Goal: Information Seeking & Learning: Check status

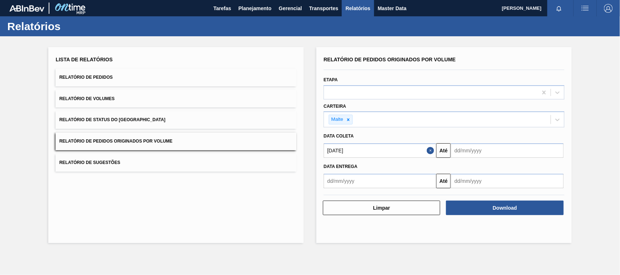
click at [344, 5] on button "Relatórios" at bounding box center [358, 8] width 32 height 16
click at [110, 57] on span "Lista de Relatórios" at bounding box center [84, 60] width 57 height 6
click at [98, 76] on span "Relatório de Pedidos" at bounding box center [85, 77] width 53 height 5
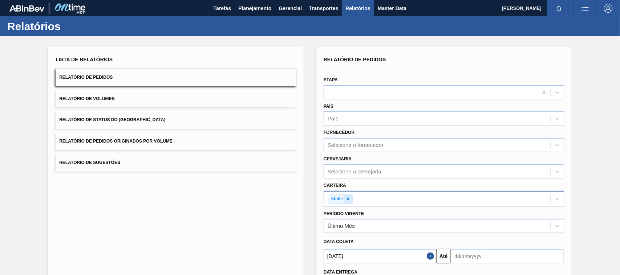
click at [350, 197] on icon at bounding box center [348, 199] width 5 height 5
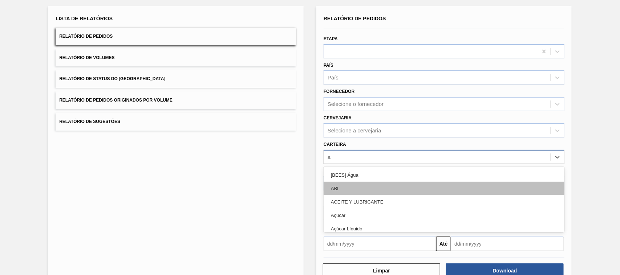
scroll to position [44, 0]
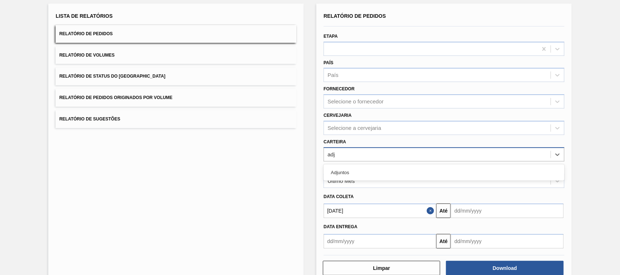
type input "adju"
click at [346, 175] on div "Adjuntos" at bounding box center [444, 172] width 241 height 13
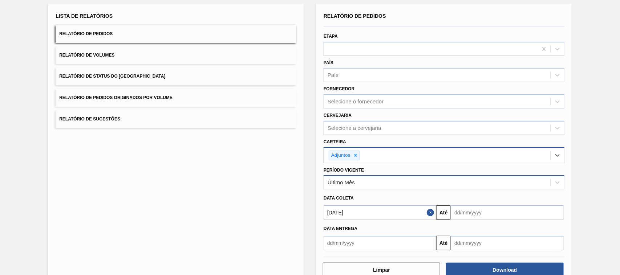
scroll to position [62, 0]
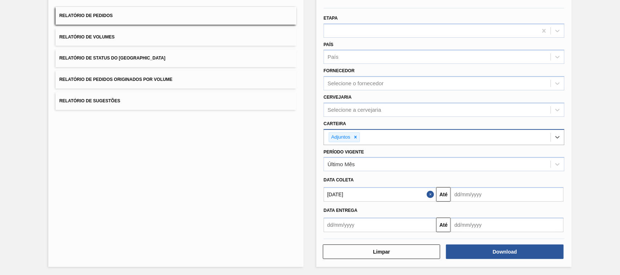
click at [352, 190] on input "[DATE]" at bounding box center [380, 194] width 113 height 15
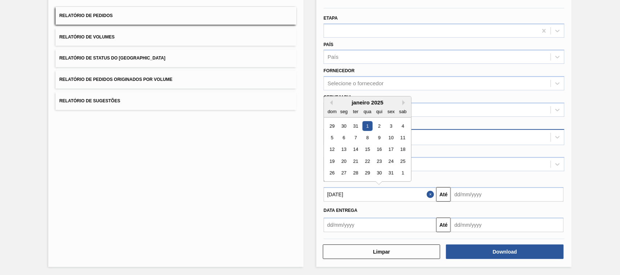
click at [363, 193] on input "[DATE]" at bounding box center [380, 194] width 113 height 15
drag, startPoint x: 363, startPoint y: 193, endPoint x: 312, endPoint y: 194, distance: 50.9
click at [312, 194] on div "Lista de Relatórios Relatório de Pedidos Relatório de Volumes Relatório de Stat…" at bounding box center [310, 126] width 620 height 302
click at [375, 197] on input "text" at bounding box center [380, 194] width 113 height 15
click at [446, 195] on button "Até" at bounding box center [443, 194] width 15 height 15
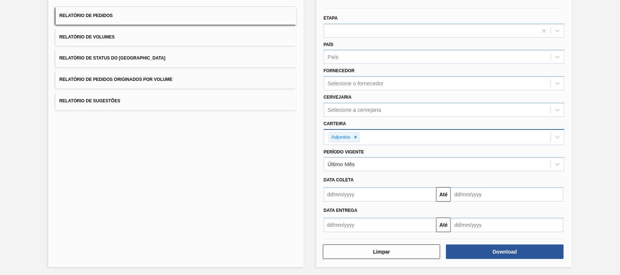
click at [376, 194] on input "text" at bounding box center [380, 194] width 113 height 15
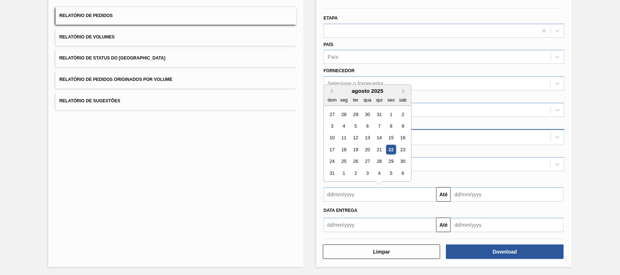
click at [391, 148] on div "22" at bounding box center [391, 150] width 10 height 10
type input "[DATE]"
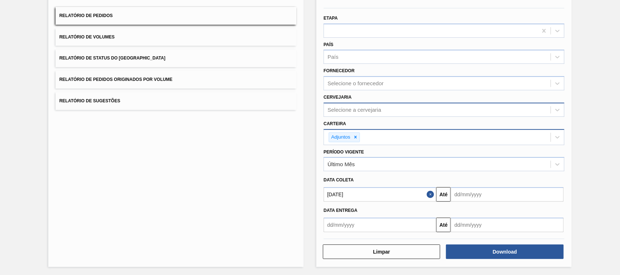
click at [343, 105] on div "Selecione a cervejaria" at bounding box center [437, 110] width 227 height 11
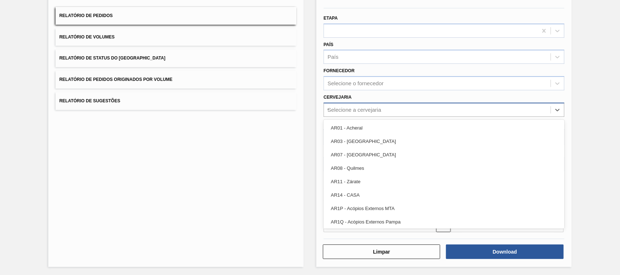
type input "vi"
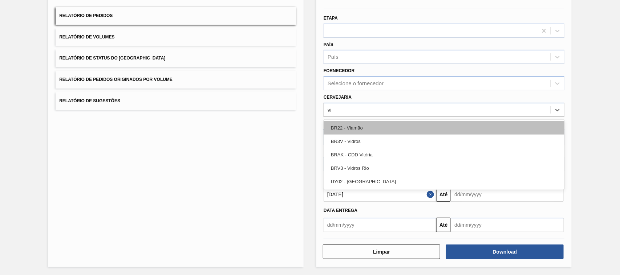
click at [355, 128] on div "BR22 - Viamão" at bounding box center [444, 127] width 241 height 13
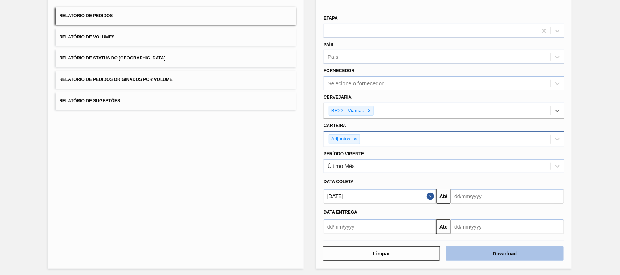
click at [509, 254] on button "Download" at bounding box center [504, 254] width 117 height 15
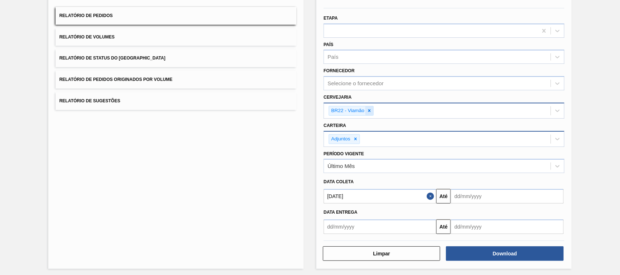
click at [370, 110] on icon at bounding box center [369, 110] width 5 height 5
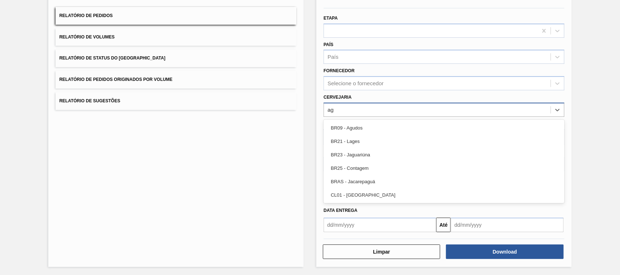
type input "agu"
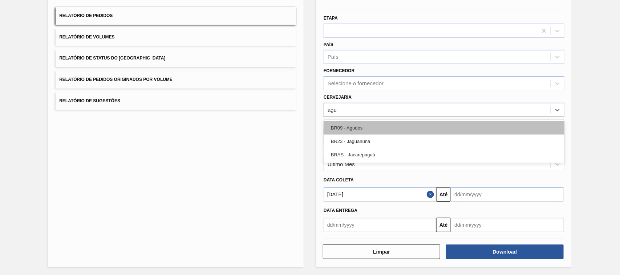
drag, startPoint x: 356, startPoint y: 126, endPoint x: 360, endPoint y: 129, distance: 4.4
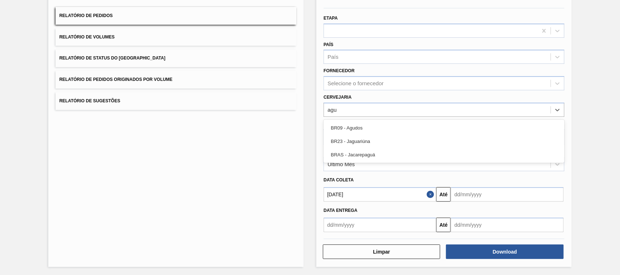
click at [356, 126] on div "BR09 - Agudos" at bounding box center [444, 127] width 241 height 13
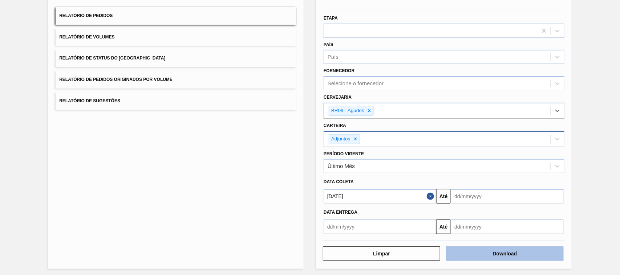
click at [496, 253] on button "Download" at bounding box center [504, 254] width 117 height 15
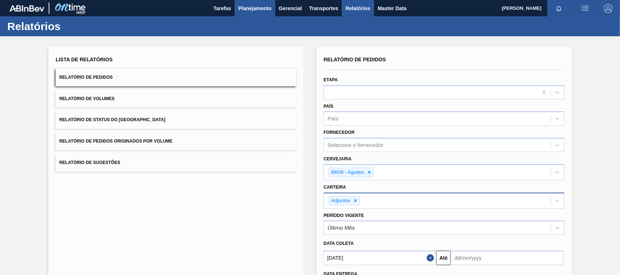
click at [255, 7] on span "Planejamento" at bounding box center [254, 8] width 33 height 9
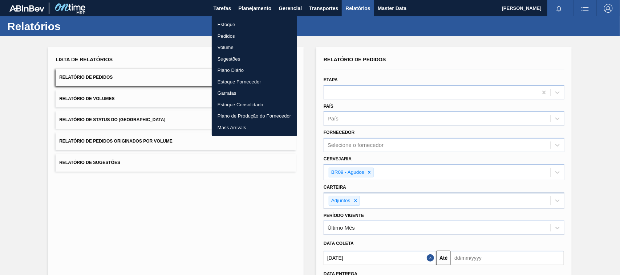
click at [359, 8] on div at bounding box center [310, 137] width 620 height 275
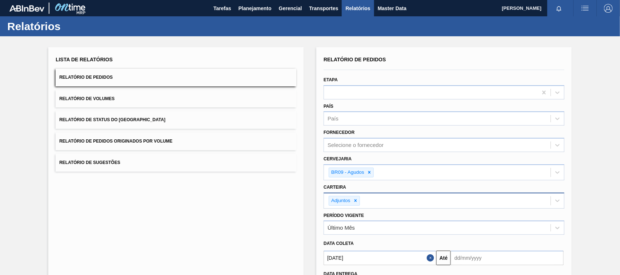
click at [110, 142] on span "Relatório de Pedidos Originados por Volume" at bounding box center [115, 141] width 113 height 5
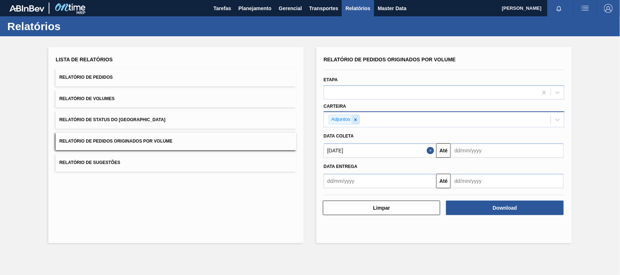
click at [357, 120] on icon at bounding box center [355, 119] width 5 height 5
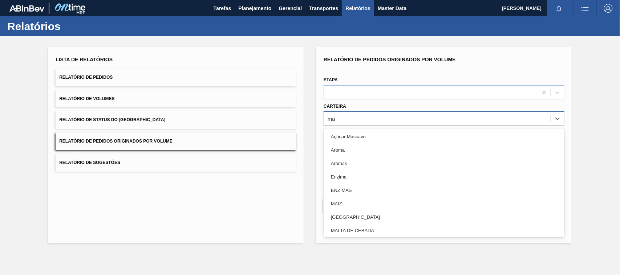
type input "mal"
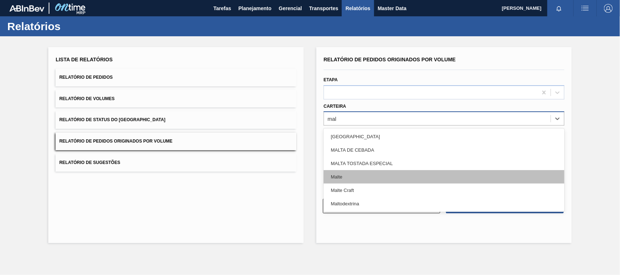
click at [344, 182] on div "Malte" at bounding box center [444, 176] width 241 height 13
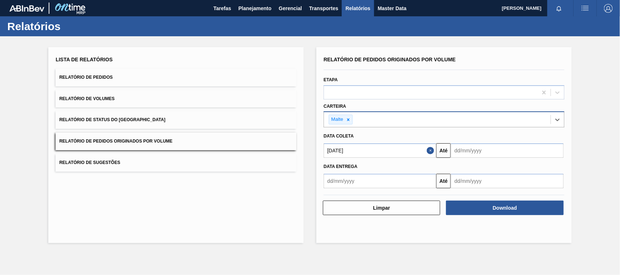
click at [359, 151] on input "[DATE]" at bounding box center [380, 151] width 113 height 15
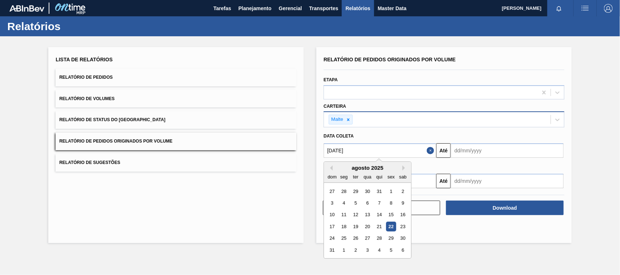
drag, startPoint x: 360, startPoint y: 152, endPoint x: 313, endPoint y: 156, distance: 47.4
click at [313, 156] on div "Lista de Relatórios Relatório de Pedidos Relatório de Volumes Relatório de Stat…" at bounding box center [310, 144] width 620 height 216
type input "[DATE]"
click at [364, 191] on div "1" at bounding box center [368, 192] width 10 height 10
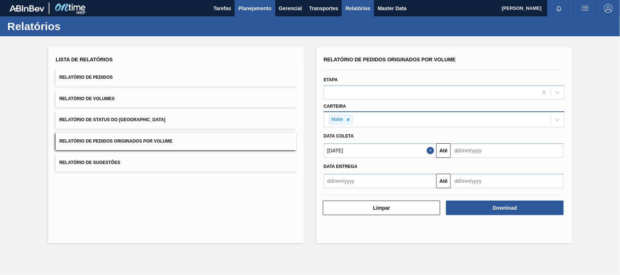
click at [257, 8] on span "Planejamento" at bounding box center [254, 8] width 33 height 9
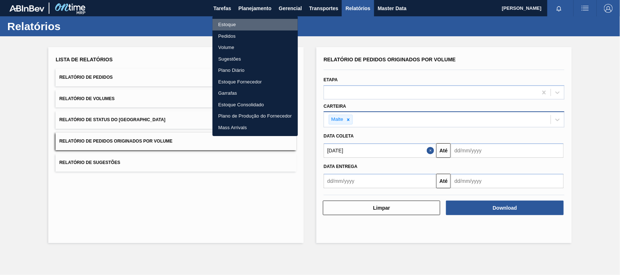
click at [231, 22] on li "Estoque" at bounding box center [255, 25] width 85 height 12
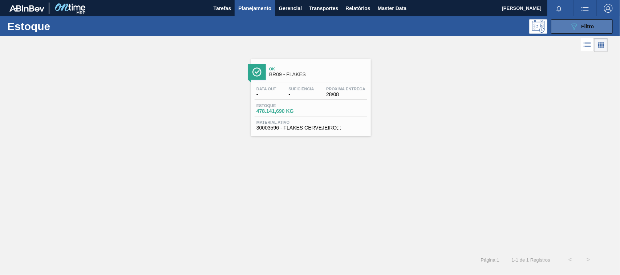
click at [558, 22] on button "089F7B8B-B2A5-4AFE-B5C0-19BA573D28AC Filtro" at bounding box center [582, 26] width 62 height 15
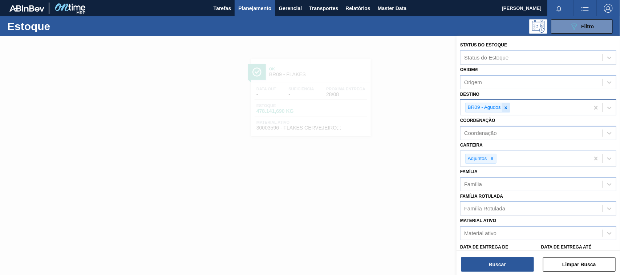
click at [506, 109] on icon at bounding box center [506, 107] width 5 height 5
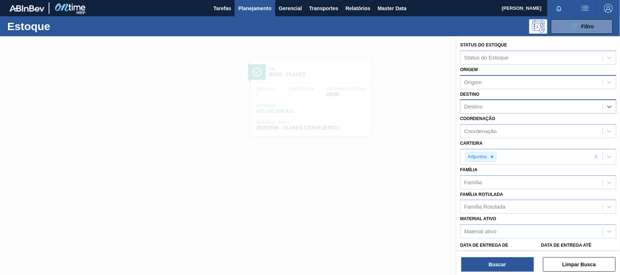
click at [482, 84] on div "Origem" at bounding box center [473, 82] width 18 height 6
type input "nave"
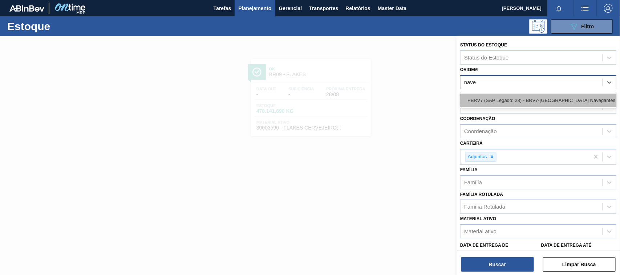
click at [502, 99] on div "PBRV7 (SAP Legado: 28) - BRV7-[GEOGRAPHIC_DATA] Navegantes" at bounding box center [538, 100] width 156 height 13
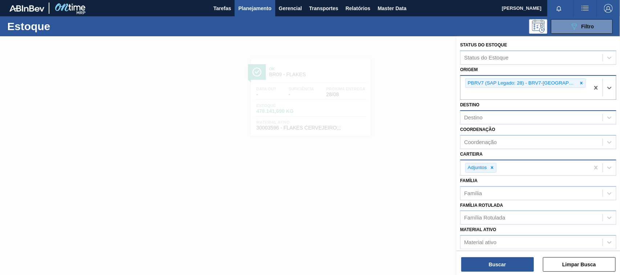
click at [493, 166] on icon at bounding box center [492, 167] width 5 height 5
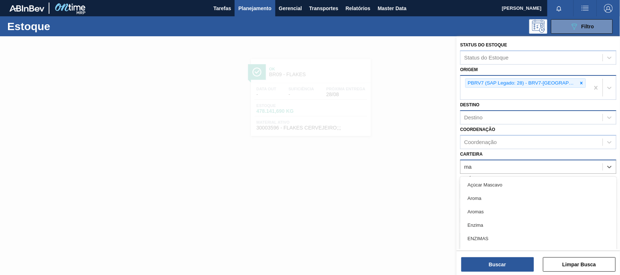
type input "mal"
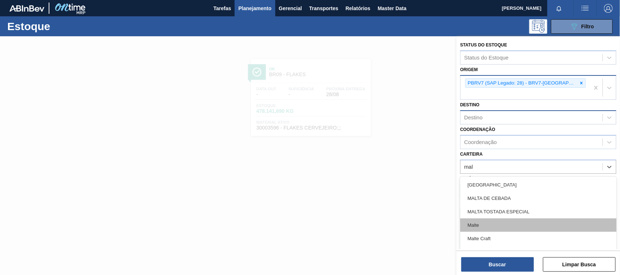
click at [480, 226] on div "Malte" at bounding box center [538, 225] width 156 height 13
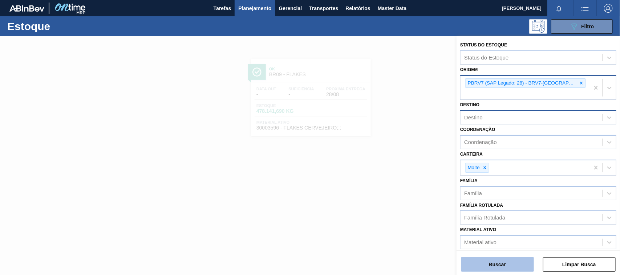
click at [500, 264] on button "Buscar" at bounding box center [497, 265] width 73 height 15
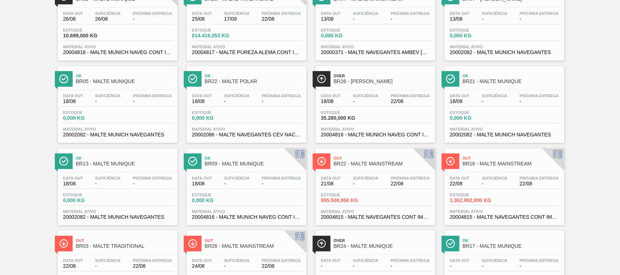
scroll to position [0, 0]
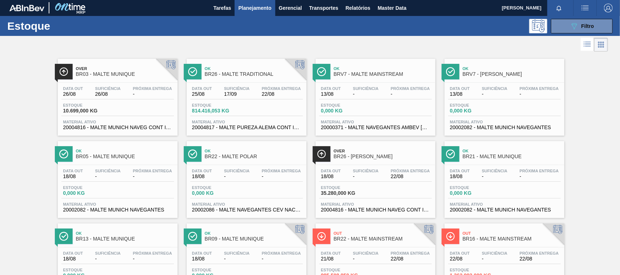
click at [237, 73] on span "BR26 - MALTE TRADITIONAL" at bounding box center [254, 74] width 98 height 5
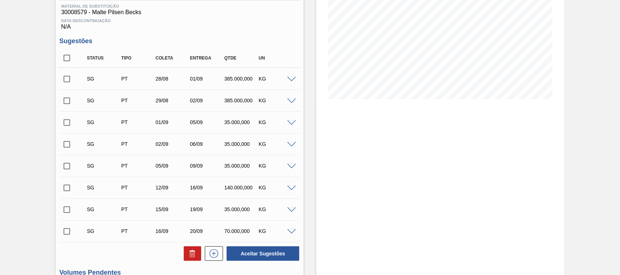
scroll to position [265, 0]
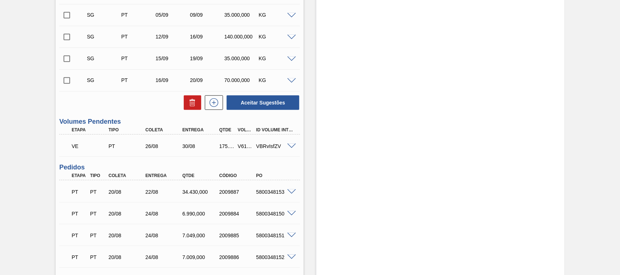
click at [386, 187] on div "Estoque De 22/08/2025 Até 05/09/2025 Filtro" at bounding box center [440, 126] width 248 height 708
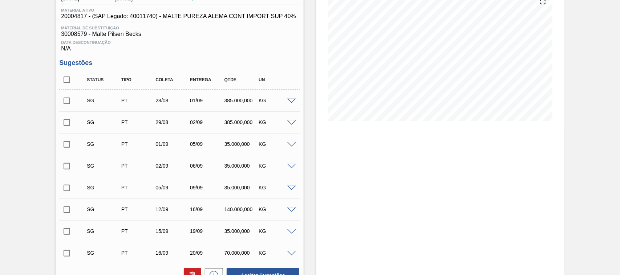
scroll to position [0, 0]
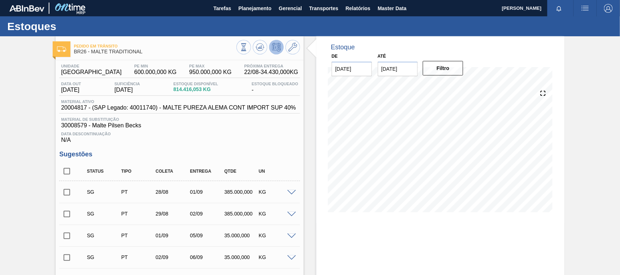
scroll to position [189, 0]
click at [257, 8] on span "Planejamento" at bounding box center [254, 8] width 33 height 9
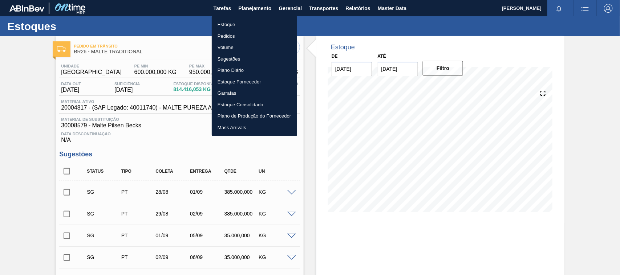
click at [229, 21] on li "Estoque" at bounding box center [254, 25] width 85 height 12
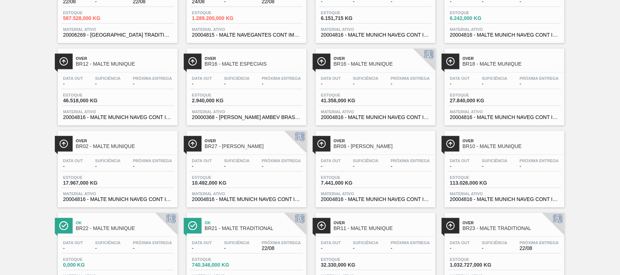
scroll to position [379, 0]
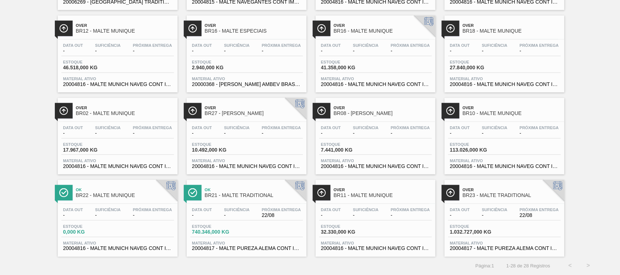
click at [479, 193] on span "BR23 - MALTE TRADITIONAL" at bounding box center [512, 195] width 98 height 5
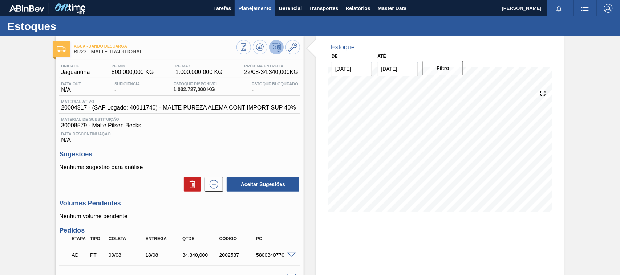
click at [245, 6] on span "Planejamento" at bounding box center [254, 8] width 33 height 9
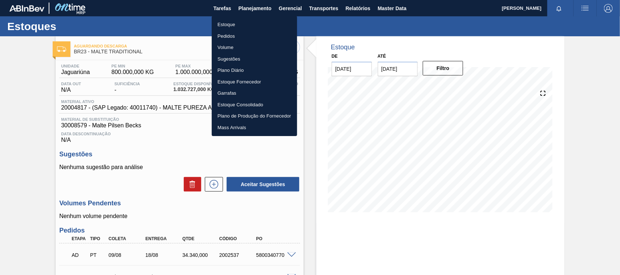
click at [231, 28] on li "Estoque" at bounding box center [254, 25] width 85 height 12
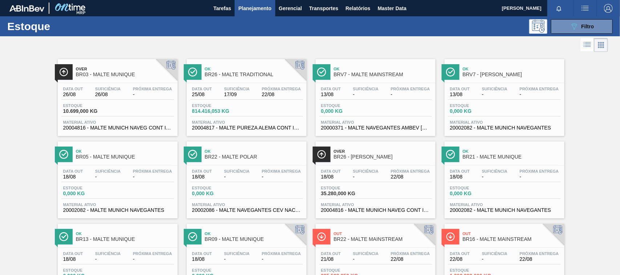
click at [335, 157] on span "BR26 - [PERSON_NAME]" at bounding box center [383, 156] width 98 height 5
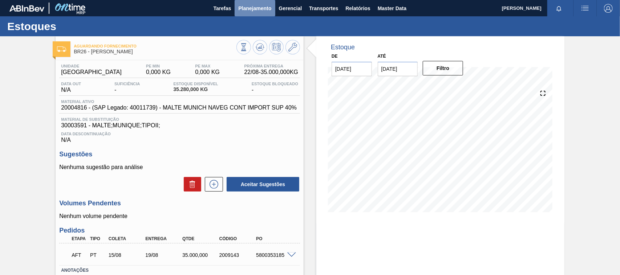
click at [271, 6] on span "Planejamento" at bounding box center [254, 8] width 33 height 9
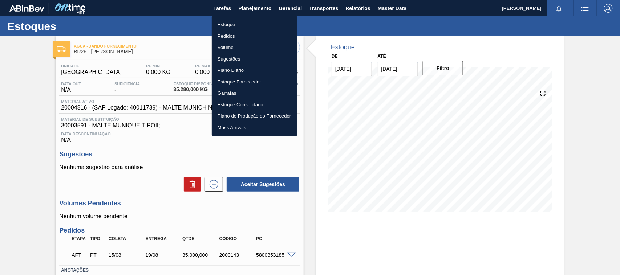
click at [233, 23] on li "Estoque" at bounding box center [254, 25] width 85 height 12
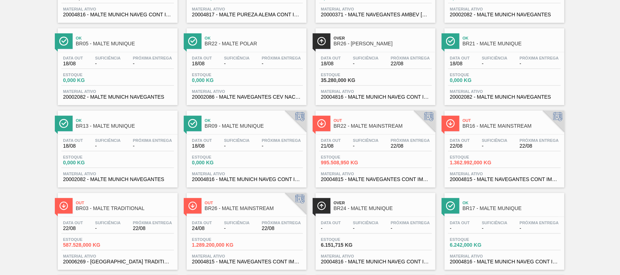
scroll to position [151, 0]
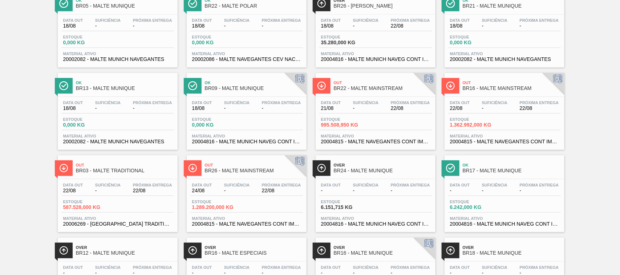
click at [222, 174] on span "BR26 - MALTE MAINSTREAM" at bounding box center [254, 170] width 98 height 5
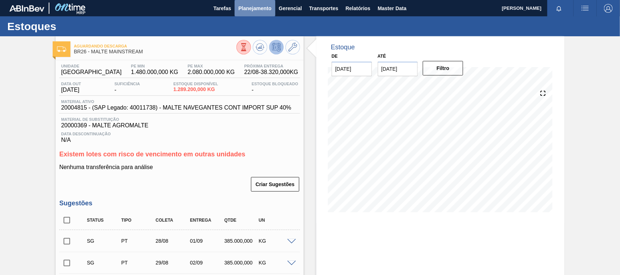
click at [253, 11] on span "Planejamento" at bounding box center [254, 8] width 33 height 9
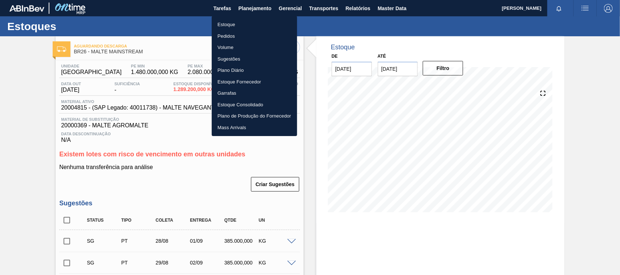
click at [362, 7] on div at bounding box center [310, 137] width 620 height 275
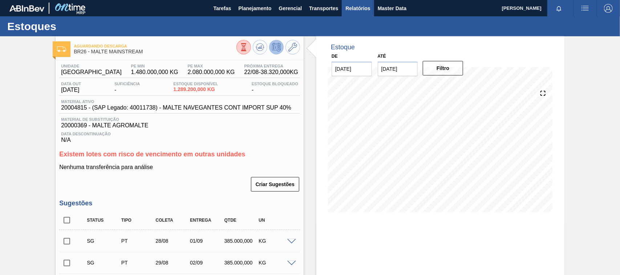
click at [355, 5] on span "Relatórios" at bounding box center [358, 8] width 25 height 9
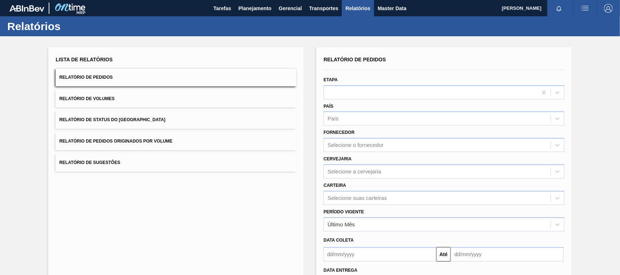
click at [150, 142] on span "Relatório de Pedidos Originados por Volume" at bounding box center [115, 141] width 113 height 5
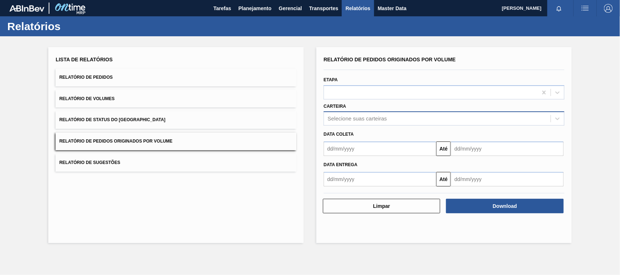
click at [340, 118] on div "Selecione suas carteiras" at bounding box center [357, 119] width 59 height 6
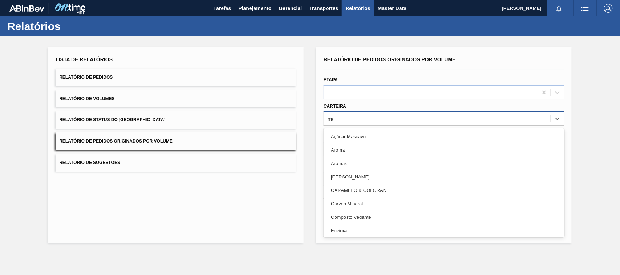
type input "mal"
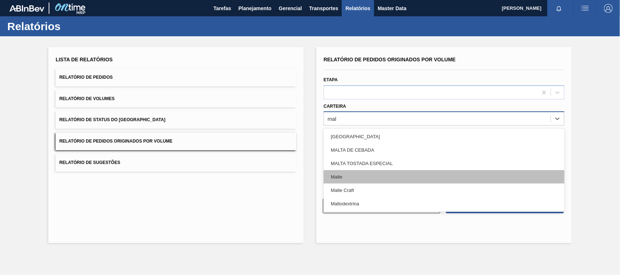
click at [348, 178] on div "Malte" at bounding box center [444, 176] width 241 height 13
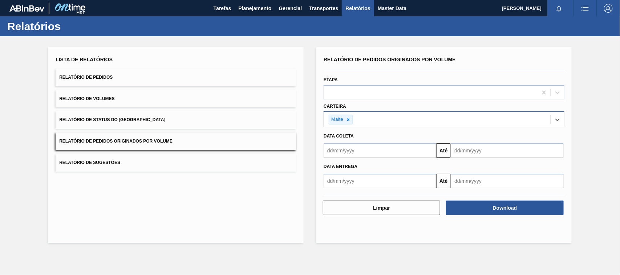
click at [353, 152] on input "text" at bounding box center [380, 151] width 113 height 15
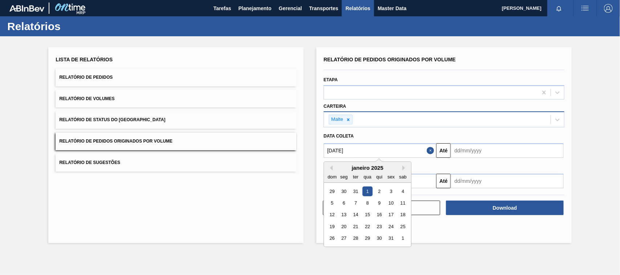
type input "[DATE]"
click at [370, 190] on div "1" at bounding box center [368, 192] width 10 height 10
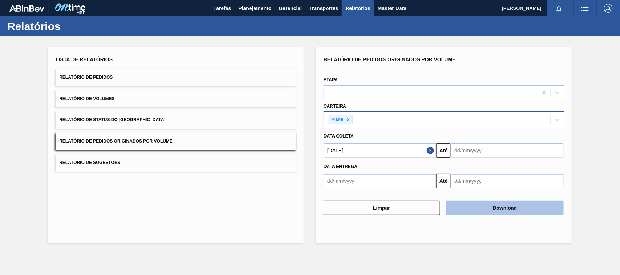
click at [466, 208] on button "Download" at bounding box center [504, 208] width 117 height 15
click at [488, 210] on button "Download" at bounding box center [504, 208] width 117 height 15
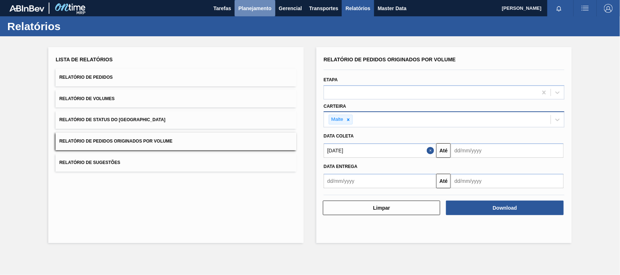
click at [248, 4] on span "Planejamento" at bounding box center [254, 8] width 33 height 9
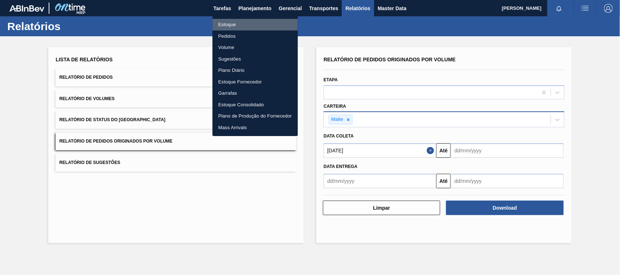
click at [229, 24] on li "Estoque" at bounding box center [255, 25] width 85 height 12
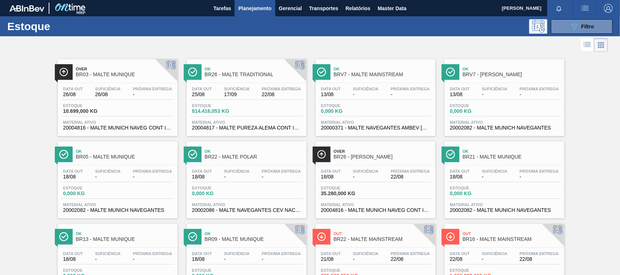
click at [346, 156] on span "BR26 - [PERSON_NAME]" at bounding box center [383, 156] width 98 height 5
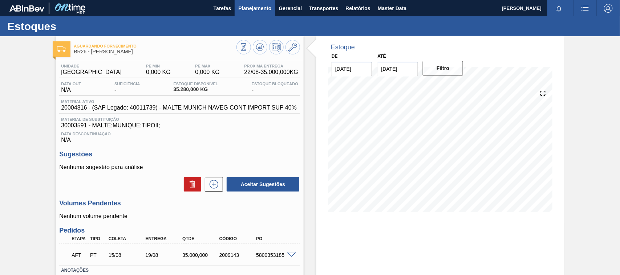
click at [247, 8] on span "Planejamento" at bounding box center [254, 8] width 33 height 9
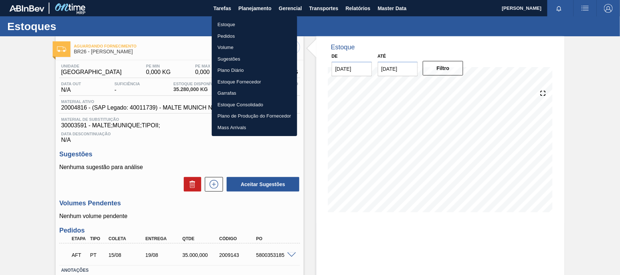
click at [237, 23] on li "Estoque" at bounding box center [254, 25] width 85 height 12
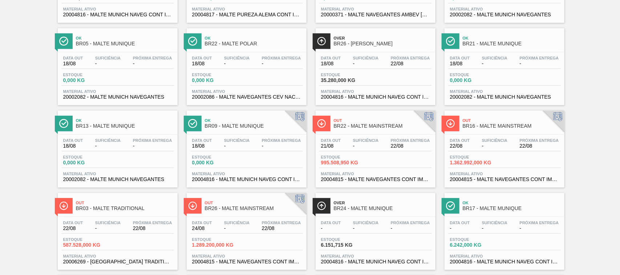
scroll to position [151, 0]
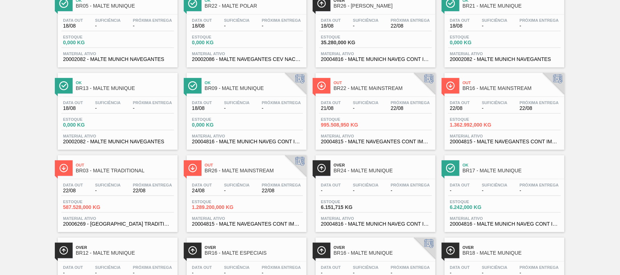
click at [240, 167] on span "Out" at bounding box center [254, 165] width 98 height 4
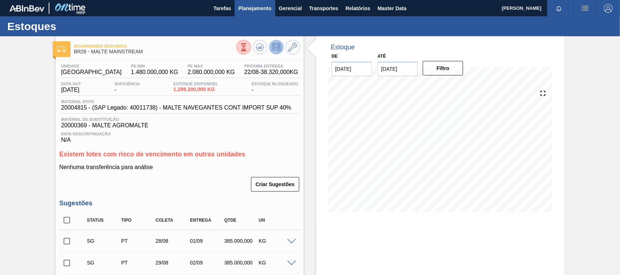
click at [256, 7] on span "Planejamento" at bounding box center [254, 8] width 33 height 9
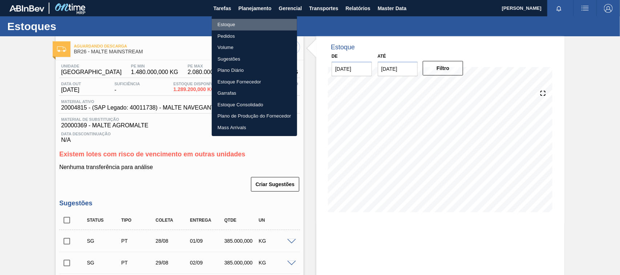
click at [226, 25] on li "Estoque" at bounding box center [254, 25] width 85 height 12
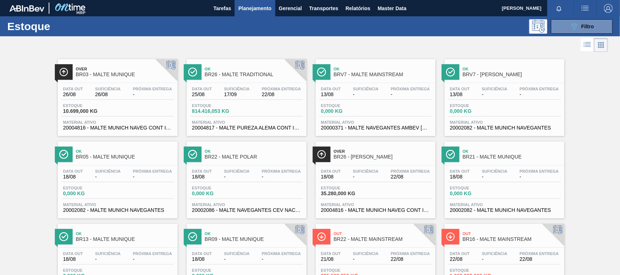
click at [231, 77] on span "BR26 - MALTE TRADITIONAL" at bounding box center [254, 74] width 98 height 5
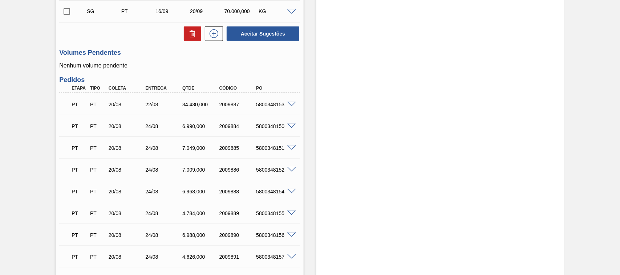
scroll to position [106, 0]
